Goal: Information Seeking & Learning: Find contact information

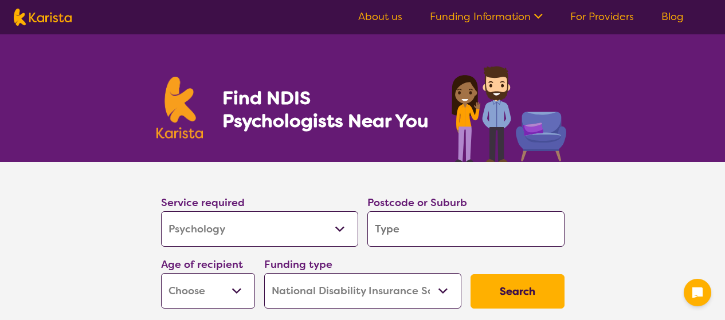
select select "Psychology"
select select "NDIS"
select select "Psychology"
select select "NDIS"
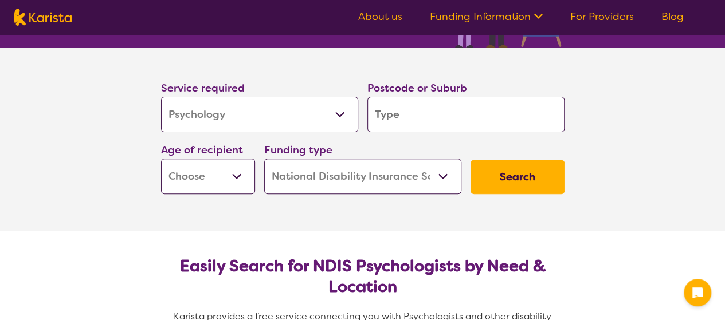
scroll to position [115, 0]
click at [415, 115] on input "search" at bounding box center [465, 115] width 197 height 36
type input "2"
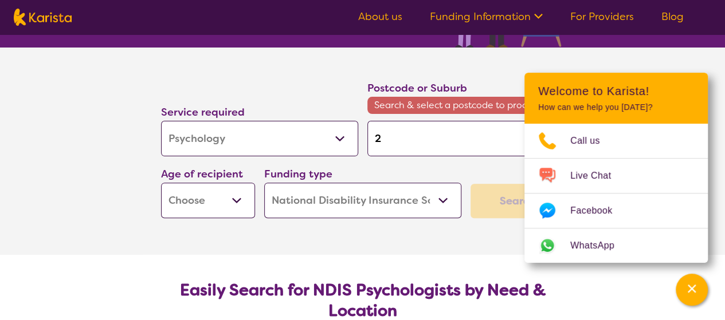
type input "22"
type input "223"
type input "2232"
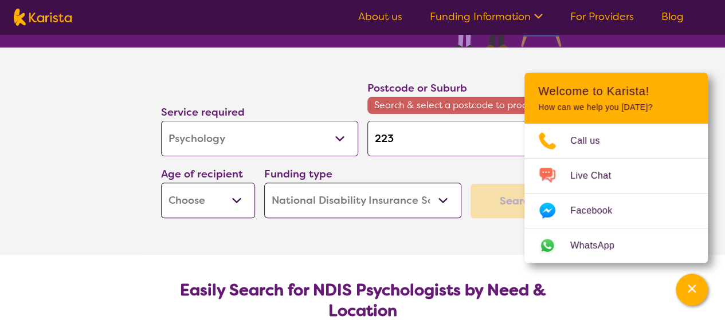
type input "2232"
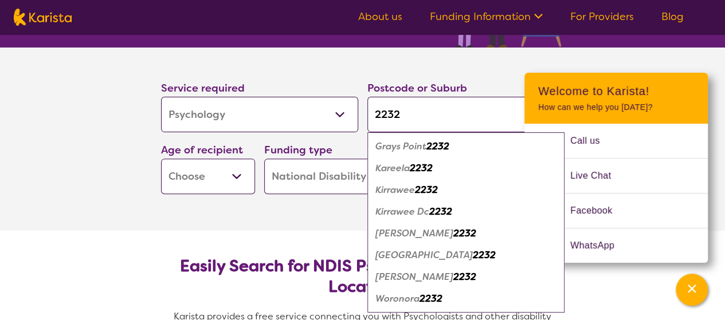
type input "2232"
click at [416, 187] on em "2232" at bounding box center [426, 190] width 23 height 12
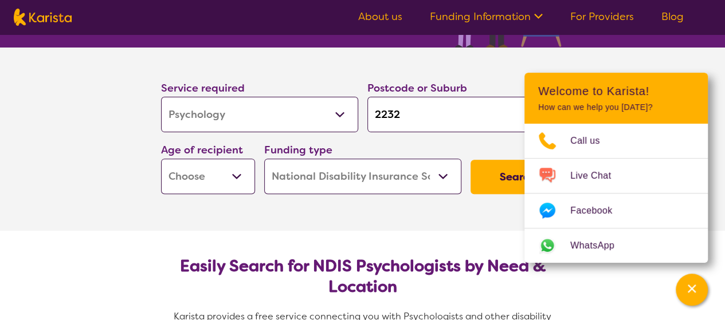
click at [254, 180] on div "Age of recipient Early Childhood - 0 to 9 Child - 10 to 11 Adolescent - 12 to 1…" at bounding box center [207, 168] width 103 height 62
click at [236, 179] on select "Early Childhood - 0 to 9 Child - 10 to 11 Adolescent - 12 to 17 Adult - 18 to 6…" at bounding box center [208, 177] width 94 height 36
select select "AS"
click at [161, 159] on select "Early Childhood - 0 to 9 Child - 10 to 11 Adolescent - 12 to 17 Adult - 18 to 6…" at bounding box center [208, 177] width 94 height 36
select select "AS"
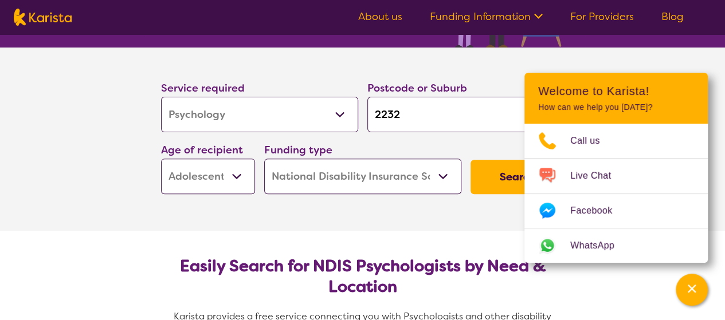
click at [494, 183] on button "Search" at bounding box center [517, 177] width 94 height 34
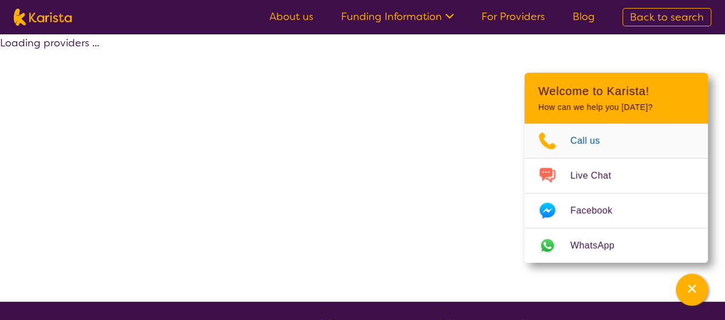
select select "by_score"
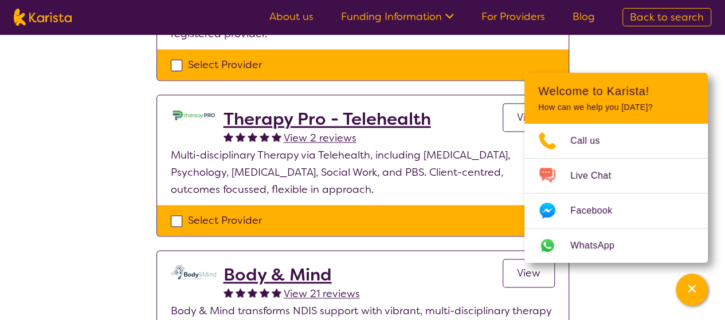
scroll to position [458, 0]
